Goal: Navigation & Orientation: Understand site structure

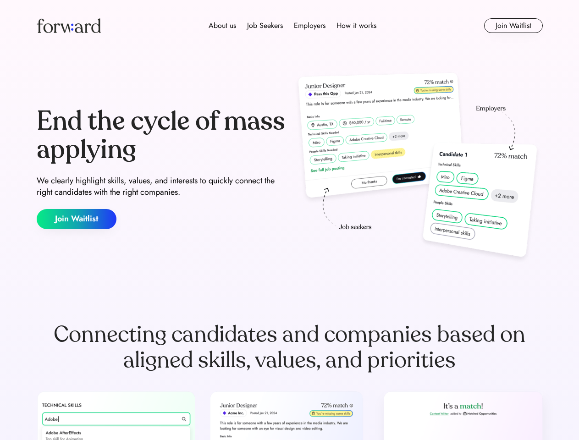
click at [289, 220] on div "End the cycle of mass applying We clearly highlight skills, values, and interes…" at bounding box center [290, 168] width 506 height 197
click at [290, 26] on div "About us Job Seekers Employers How it works" at bounding box center [292, 25] width 361 height 11
click at [69, 26] on img at bounding box center [69, 25] width 64 height 15
click at [292, 26] on div "About us Job Seekers Employers How it works" at bounding box center [292, 25] width 361 height 11
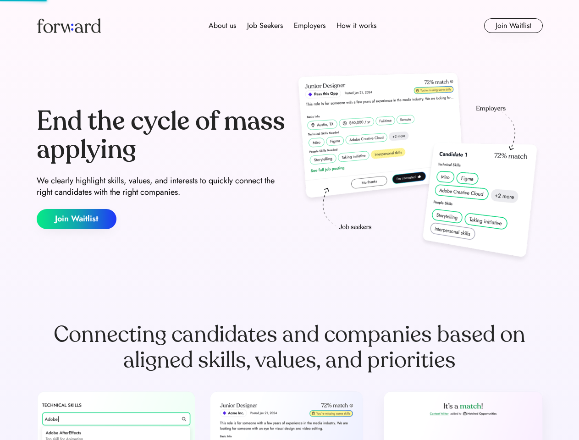
click at [222, 26] on div "About us" at bounding box center [222, 25] width 27 height 11
click at [265, 26] on div "Job Seekers" at bounding box center [265, 25] width 36 height 11
click at [309, 26] on div "Employers" at bounding box center [310, 25] width 32 height 11
click at [356, 26] on div "How it works" at bounding box center [356, 25] width 40 height 11
